Goal: Information Seeking & Learning: Check status

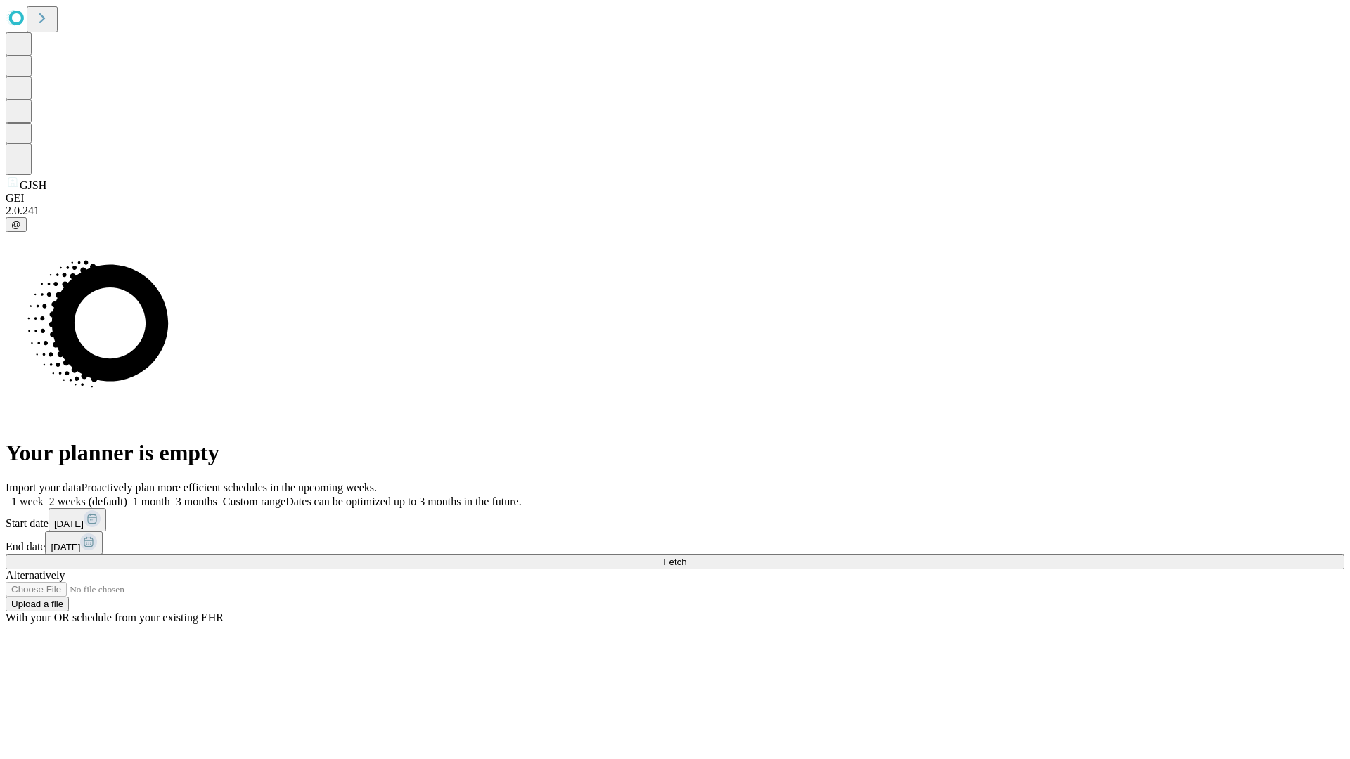
click at [686, 557] on span "Fetch" at bounding box center [674, 562] width 23 height 11
